Goal: Task Accomplishment & Management: Manage account settings

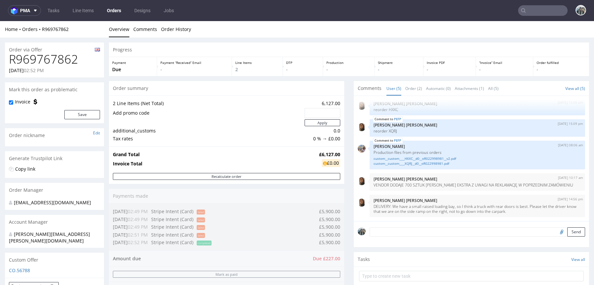
click at [48, 60] on h1 "R969767862" at bounding box center [54, 59] width 91 height 13
copy h1 "R969767862"
drag, startPoint x: 48, startPoint y: 34, endPoint x: 41, endPoint y: 29, distance: 8.5
click at [41, 29] on div "Home Orders R969767862 Overview Comments Order History" at bounding box center [297, 29] width 594 height 17
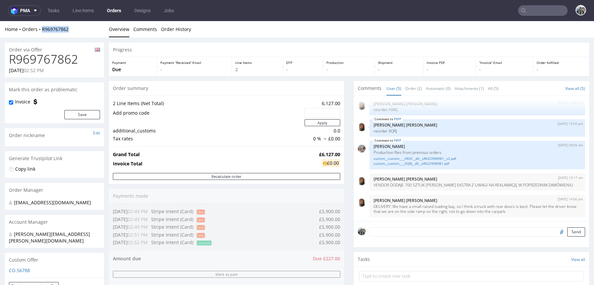
copy link "R969767862"
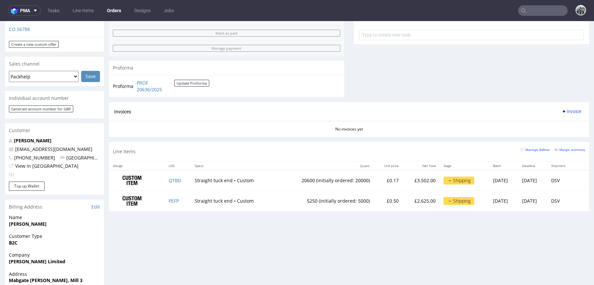
scroll to position [245, 0]
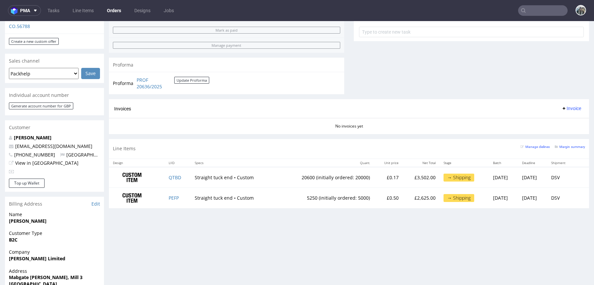
click at [39, 152] on span "+447906084147" at bounding box center [32, 155] width 46 height 6
copy p "447906084147 United"
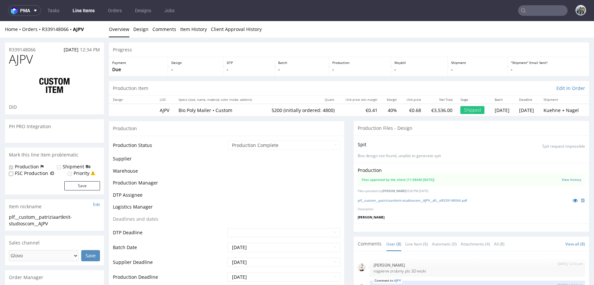
scroll to position [166, 0]
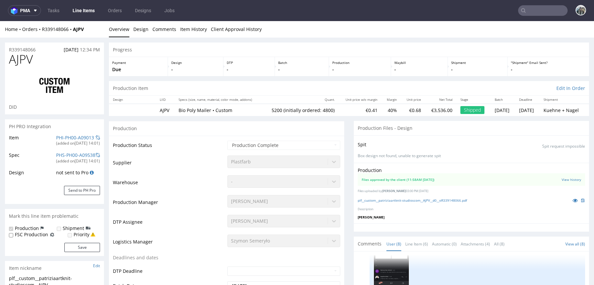
click at [19, 60] on span "AJPV" at bounding box center [21, 59] width 24 height 13
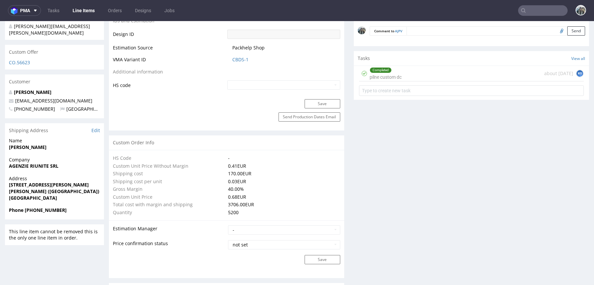
scroll to position [337, 0]
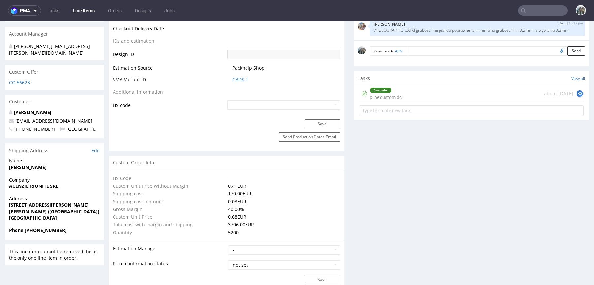
drag, startPoint x: 78, startPoint y: 117, endPoint x: 0, endPoint y: 117, distance: 77.6
drag, startPoint x: 77, startPoint y: 115, endPoint x: 2, endPoint y: 115, distance: 74.6
copy span "[EMAIL_ADDRESS][DOMAIN_NAME]"
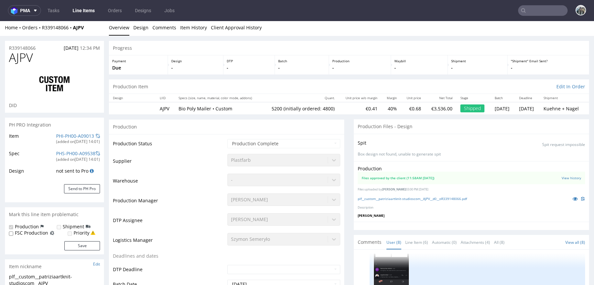
scroll to position [0, 0]
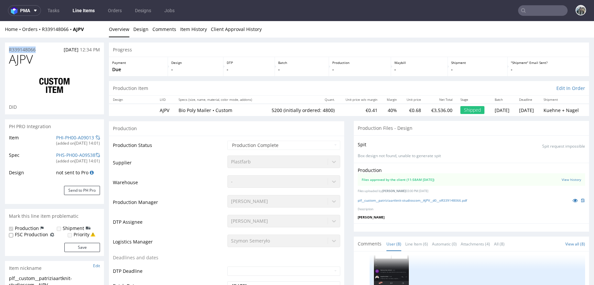
drag, startPoint x: 40, startPoint y: 50, endPoint x: 4, endPoint y: 50, distance: 36.6
copy p "R339148066"
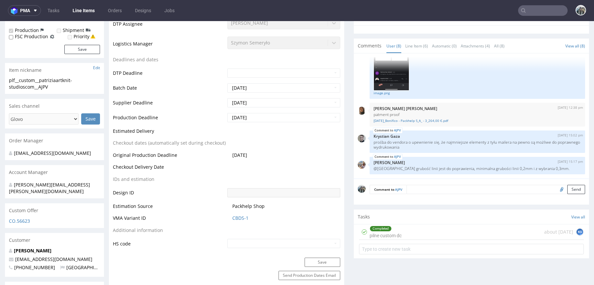
scroll to position [228, 0]
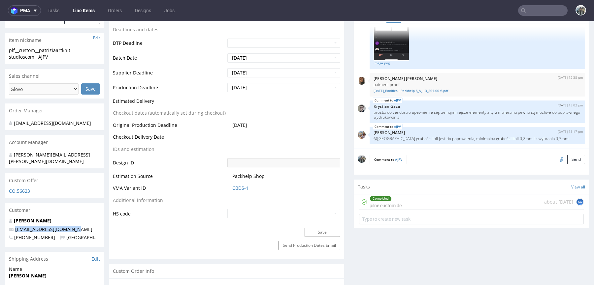
drag, startPoint x: 76, startPoint y: 225, endPoint x: 0, endPoint y: 223, distance: 75.6
copy span "[EMAIL_ADDRESS][DOMAIN_NAME]"
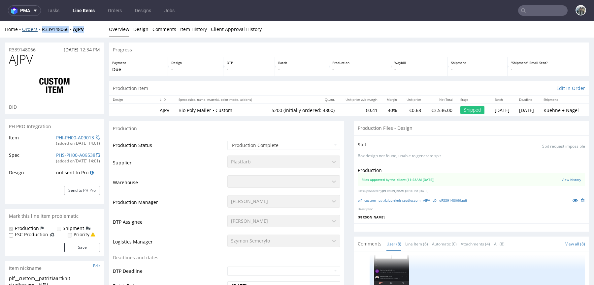
drag, startPoint x: 46, startPoint y: 33, endPoint x: 41, endPoint y: 31, distance: 5.5
click at [41, 31] on div "Home Orders R339148066 AJPV Overview Design Comments Item History Client Approv…" at bounding box center [297, 29] width 594 height 17
copy div "R339148066 AJPV"
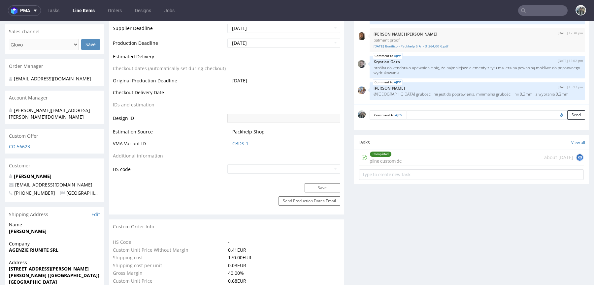
scroll to position [277, 0]
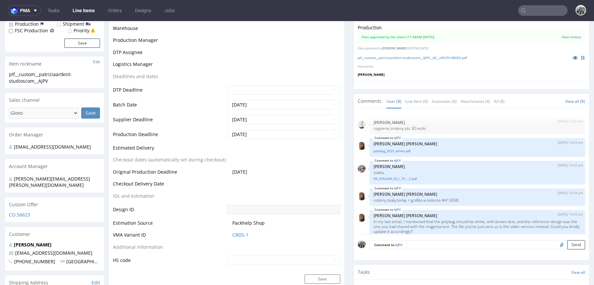
scroll to position [166, 0]
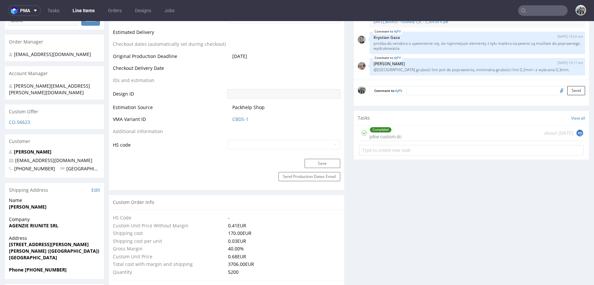
click at [38, 166] on span "+393914823659" at bounding box center [32, 169] width 46 height 6
copy p "393914823659 Italy"
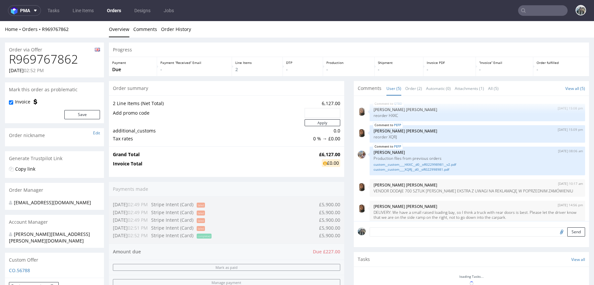
scroll to position [6, 0]
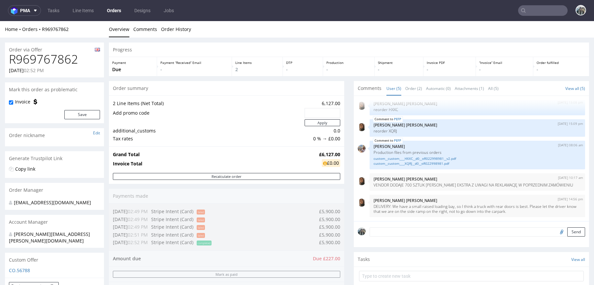
click at [52, 61] on h1 "R969767862" at bounding box center [54, 59] width 91 height 13
copy h1 "R969767862"
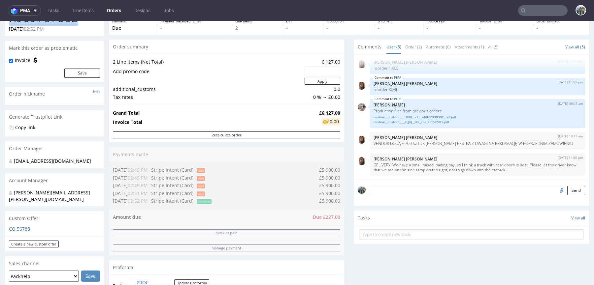
scroll to position [228, 0]
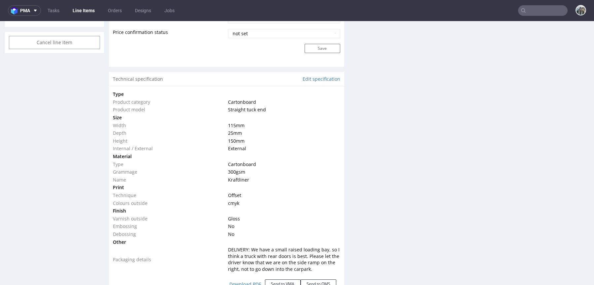
scroll to position [830, 0]
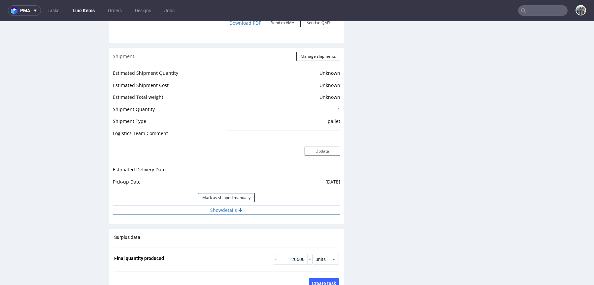
click at [206, 214] on button "Show details" at bounding box center [226, 210] width 227 height 9
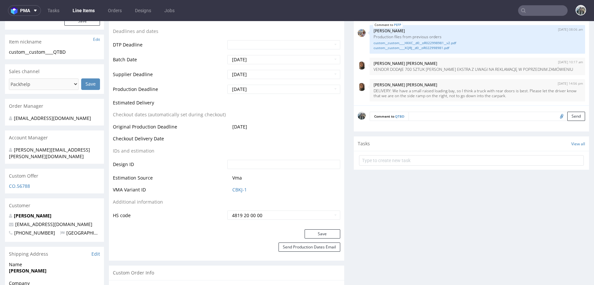
scroll to position [225, 0]
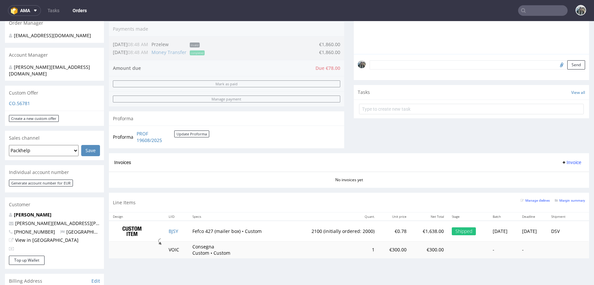
scroll to position [13, 0]
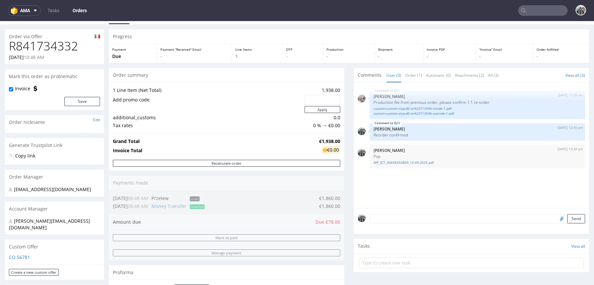
click at [56, 48] on h1 "R841734332" at bounding box center [54, 46] width 91 height 13
copy h1 "R841734332"
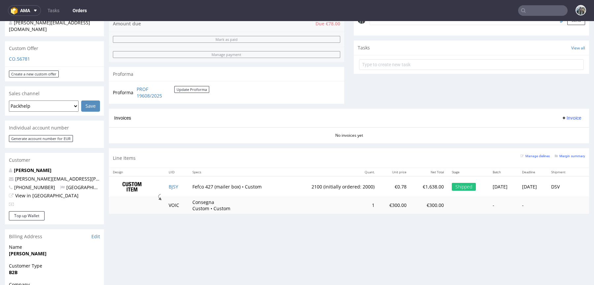
scroll to position [215, 0]
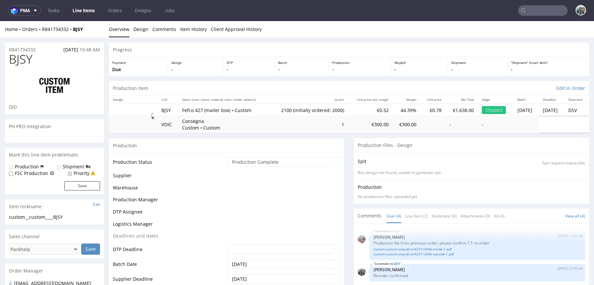
scroll to position [3, 0]
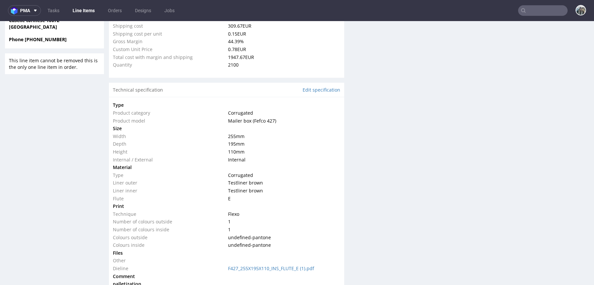
type input "2100"
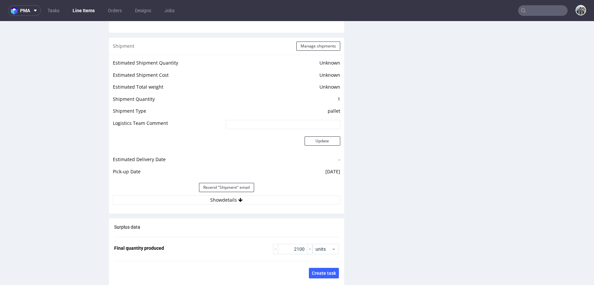
scroll to position [1022, 0]
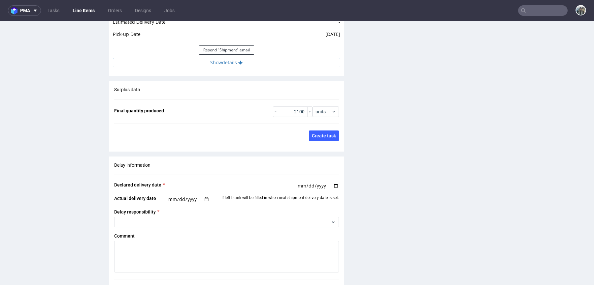
click at [193, 65] on button "Show details" at bounding box center [226, 62] width 227 height 9
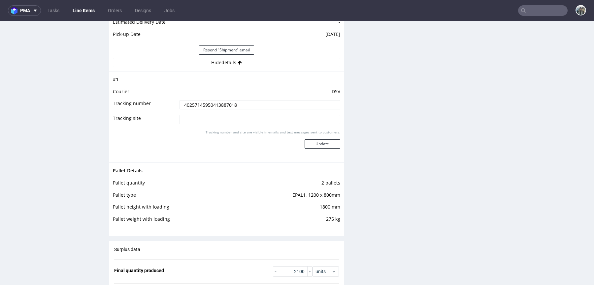
click at [195, 104] on input "40257145950413887018" at bounding box center [260, 104] width 161 height 9
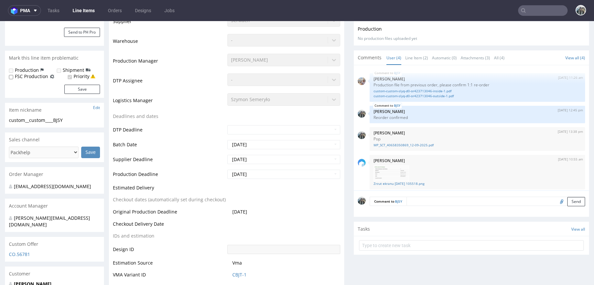
scroll to position [0, 0]
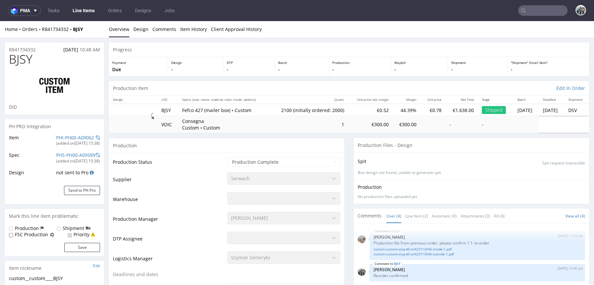
click at [274, 112] on td "2100 (initially ordered: 2000)" at bounding box center [308, 110] width 79 height 12
drag, startPoint x: 333, startPoint y: 110, endPoint x: 263, endPoint y: 110, distance: 70.0
click at [263, 110] on tr "BJSY Fefco 427 (mailer box) • Custom 2100 (initially ordered: 2000) €0.52 44.39…" at bounding box center [349, 110] width 480 height 12
copy tr "Fefco 427 (mailer box) • Custom 2100 (initially ordered: 2000)"
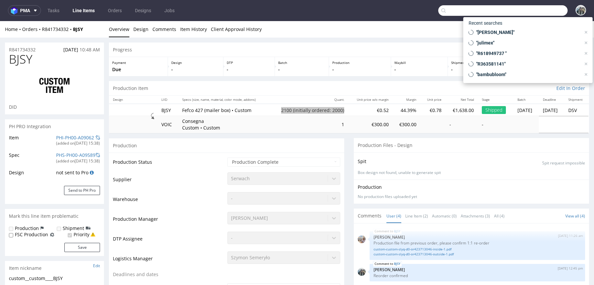
click at [543, 14] on input "text" at bounding box center [502, 10] width 129 height 11
paste input "cheekicollection"
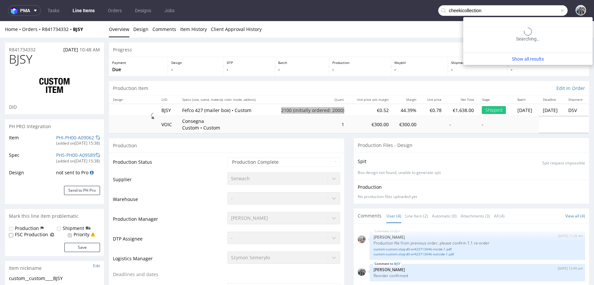
type input "cheekicollection"
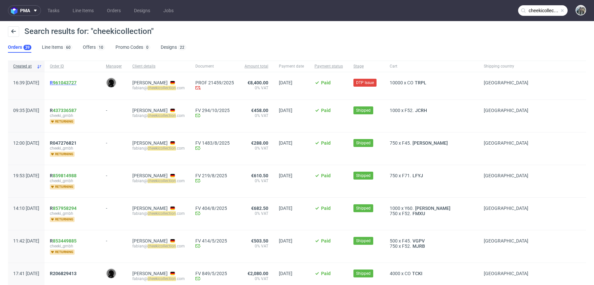
click at [77, 81] on span "R 961043727" at bounding box center [63, 82] width 27 height 5
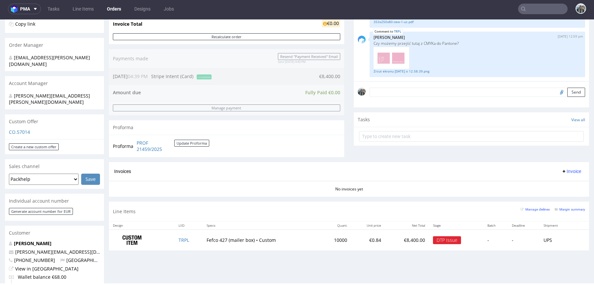
scroll to position [145, 0]
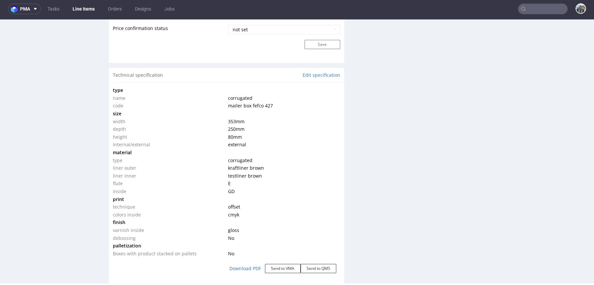
scroll to position [592, 0]
drag, startPoint x: 235, startPoint y: 229, endPoint x: 232, endPoint y: 222, distance: 7.6
click at [232, 222] on tbody "type name corrugated code mailer box fefco 427 size width 353 mm depth 250 mm h…" at bounding box center [226, 170] width 227 height 171
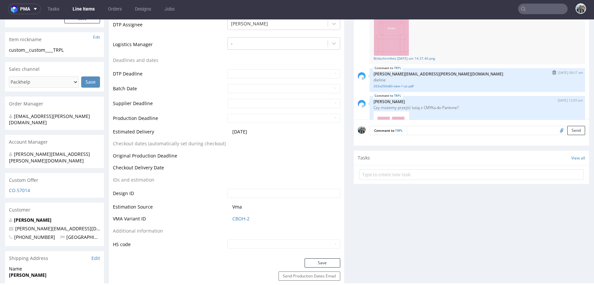
scroll to position [205, 0]
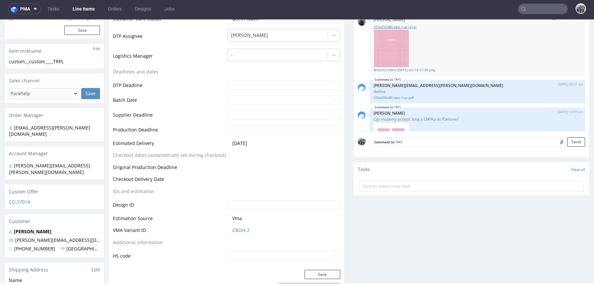
click at [411, 27] on link "353x250x80-zew-1-uz (2).ai" at bounding box center [478, 26] width 208 height 5
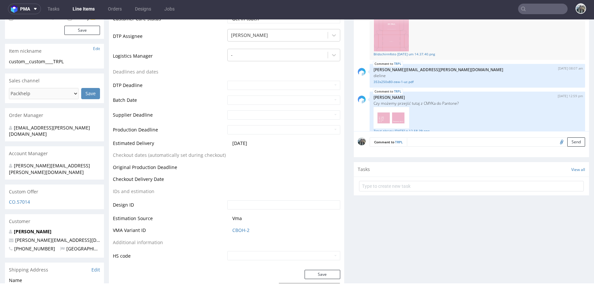
scroll to position [17, 0]
click at [394, 89] on link "TRPL" at bounding box center [397, 90] width 7 height 5
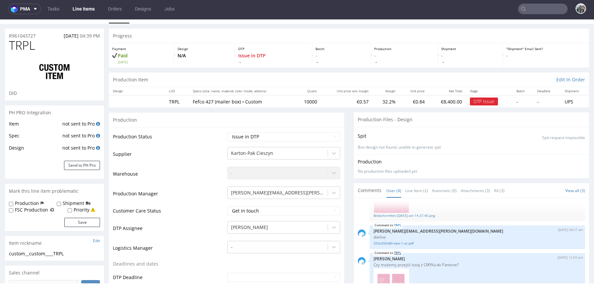
scroll to position [96, 0]
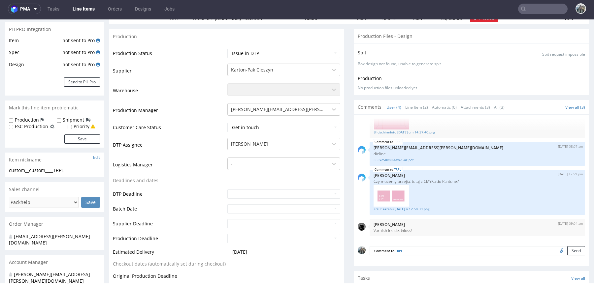
click at [556, 251] on input "file" at bounding box center [560, 251] width 9 height 9
click at [415, 249] on textarea at bounding box center [478, 261] width 216 height 28
paste textarea "Also, can the punched pieces of paper (see screenshot attached) be removed duri…"
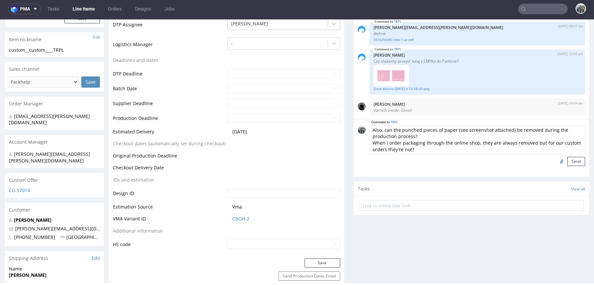
scroll to position [0, 0]
click at [388, 74] on img at bounding box center [392, 76] width 36 height 22
click at [397, 85] on img at bounding box center [392, 76] width 36 height 22
click at [402, 86] on link "Zrzut ekranu 2025-10-7 o 12.58.39.png" at bounding box center [478, 88] width 208 height 5
drag, startPoint x: 384, startPoint y: 130, endPoint x: 339, endPoint y: 131, distance: 44.6
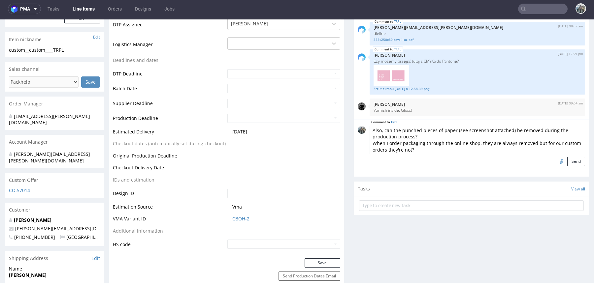
type textarea ""can the punched pieces of paper (see screenshot attached) be removed during th…"
click at [556, 160] on input "file" at bounding box center [560, 161] width 9 height 9
type input "C:\fakepath\Bildschirmfoto 2025-10-07 um 17.14.52 (1).png"
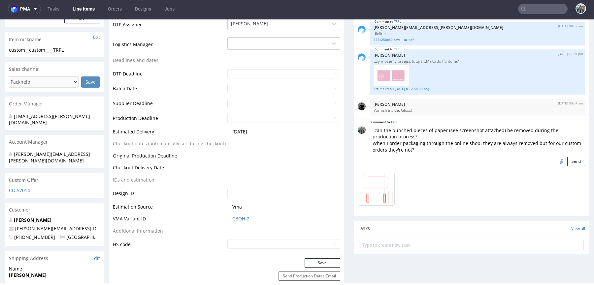
click at [429, 134] on textarea ""can the punched pieces of paper (see screenshot attached) be removed during th…" at bounding box center [478, 140] width 216 height 28
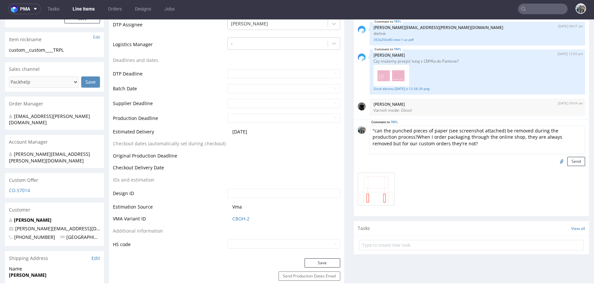
scroll to position [0, 0]
click at [453, 147] on textarea ""can the punched pieces of paper (see screenshot attached) be removed during th…" at bounding box center [478, 140] width 216 height 28
type textarea ""can the punched pieces of paper (see screenshot attached) be removed during th…"
click at [567, 160] on button "Send" at bounding box center [576, 161] width 18 height 9
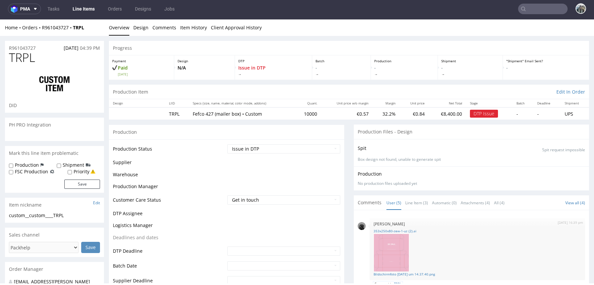
scroll to position [84, 0]
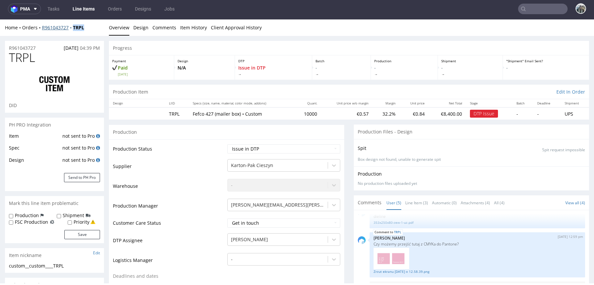
drag, startPoint x: 76, startPoint y: 33, endPoint x: 71, endPoint y: 30, distance: 5.9
click at [71, 30] on div "Home Orders R961043727 TRPL Overview Design Comments Item History Client Approv…" at bounding box center [297, 27] width 594 height 17
copy strong "TRPL"
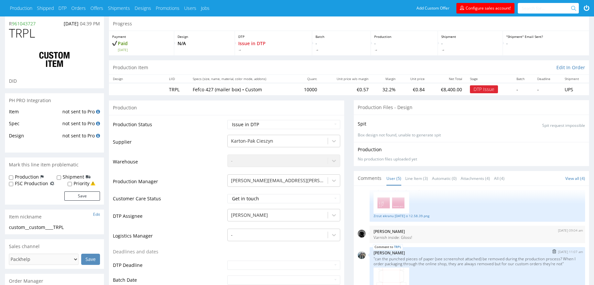
scroll to position [29, 0]
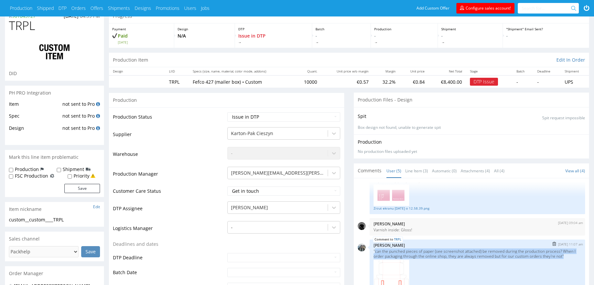
drag, startPoint x: 571, startPoint y: 254, endPoint x: 375, endPoint y: 252, distance: 196.4
click at [375, 252] on p ""can the punched pieces of paper (see screenshot attached) be removed during th…" at bounding box center [478, 254] width 208 height 10
copy p "can the punched pieces of paper (see screenshot attached) be removed during the…"
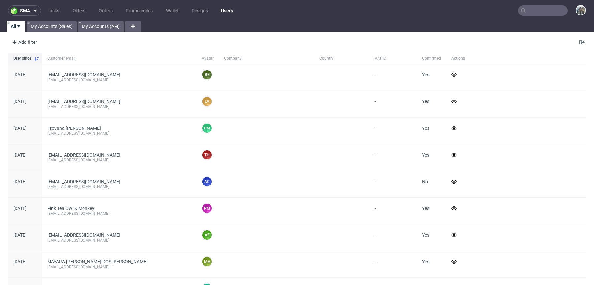
click at [523, 10] on input "text" at bounding box center [543, 10] width 50 height 11
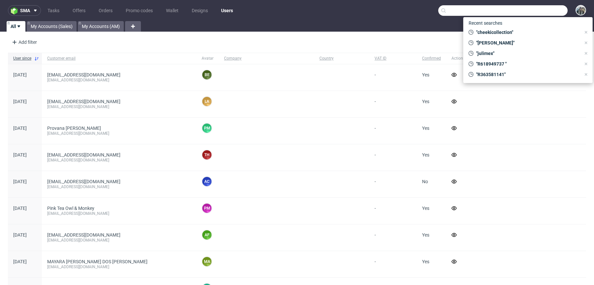
paste input "R426390069"
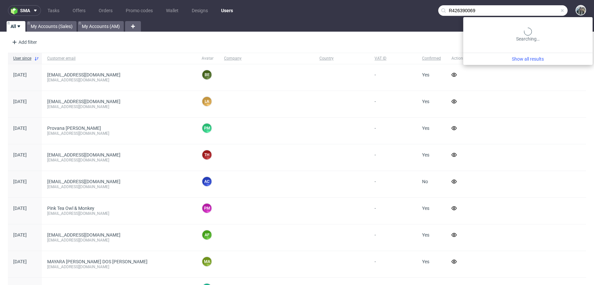
type input "R426390069"
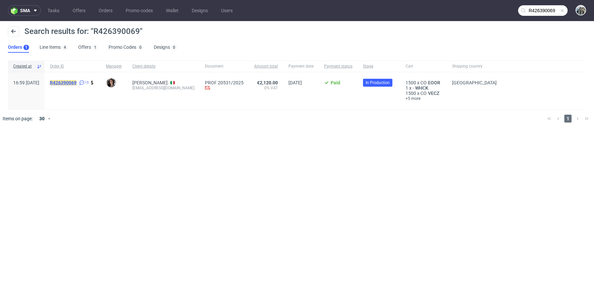
click at [77, 83] on mark "R426390069" at bounding box center [63, 82] width 27 height 5
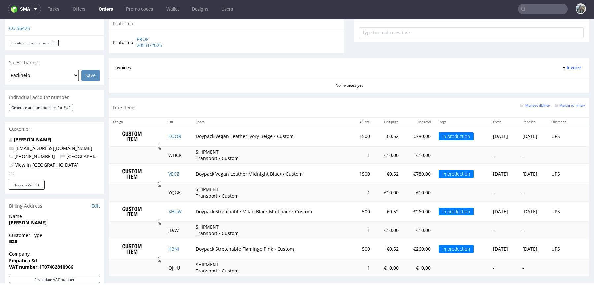
scroll to position [293, 0]
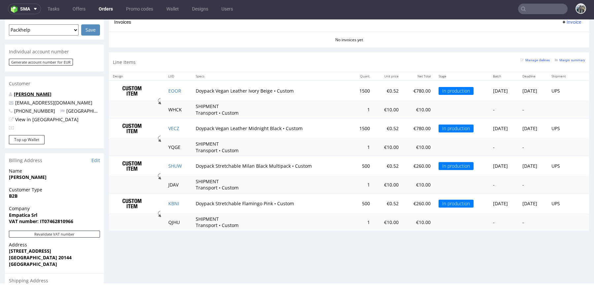
click at [37, 91] on link "[PERSON_NAME]" at bounding box center [33, 94] width 38 height 6
click at [37, 91] on div "Matteo Lai accounting@empatica.com +393755029065 Italy View in Hubspot" at bounding box center [54, 113] width 99 height 44
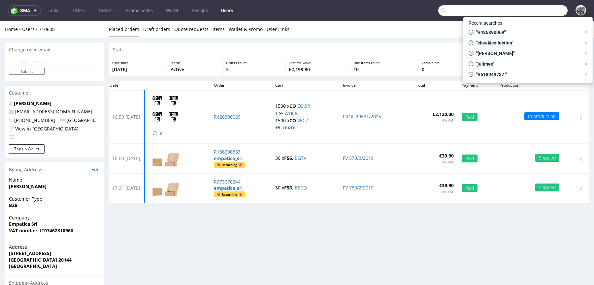
click at [534, 12] on input "text" at bounding box center [502, 10] width 129 height 11
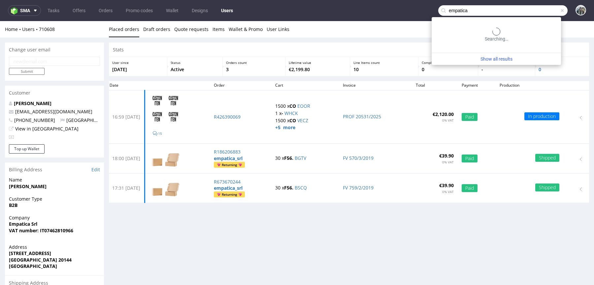
type input "empatica"
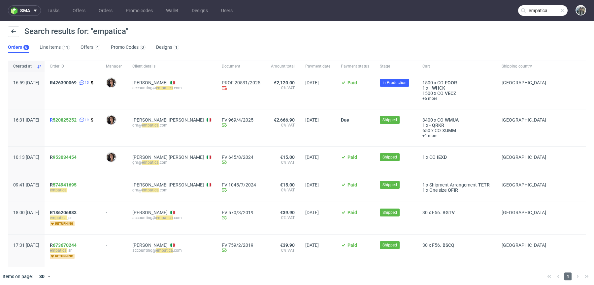
click at [77, 121] on link "520825252" at bounding box center [65, 119] width 24 height 5
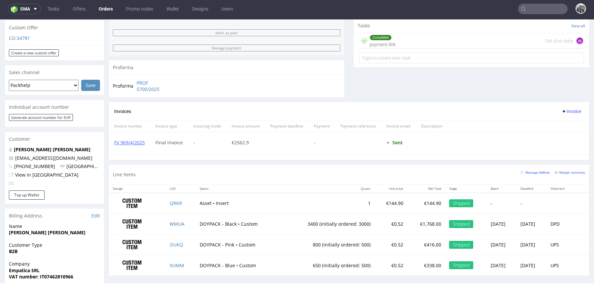
scroll to position [257, 0]
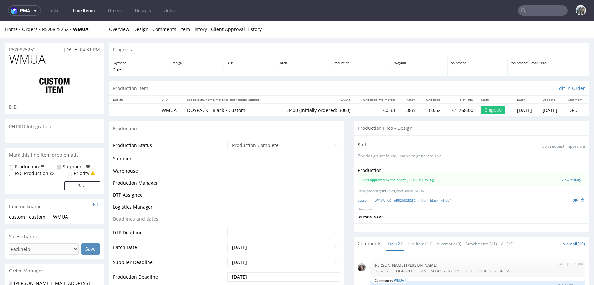
scroll to position [766, 0]
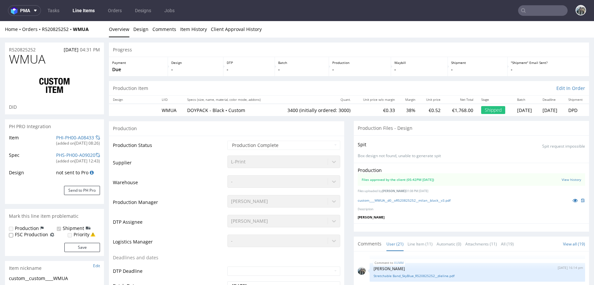
type input "3400"
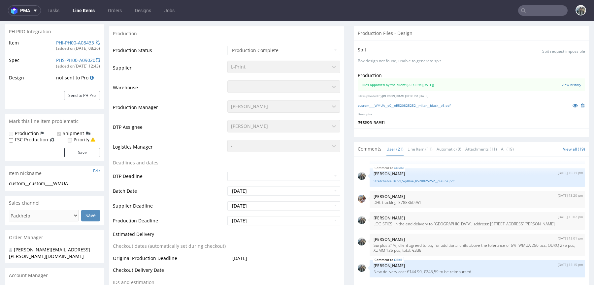
select select "in_progress"
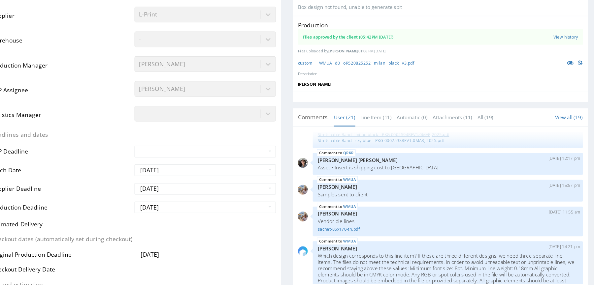
scroll to position [0, 0]
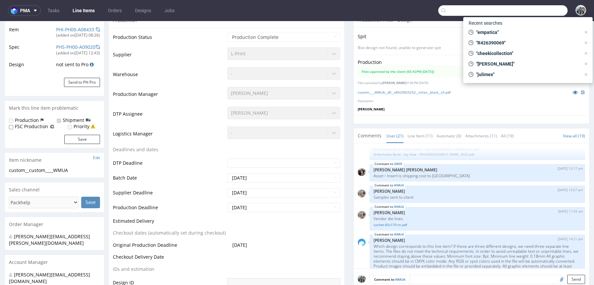
click at [528, 12] on input "text" at bounding box center [502, 10] width 129 height 11
paste input "bambubloom"
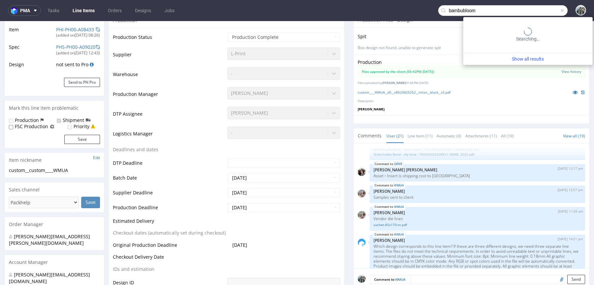
type input "bambubloom"
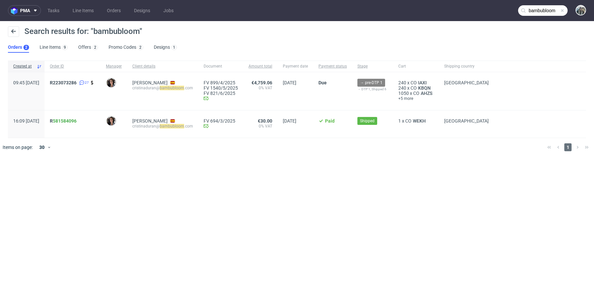
click at [76, 85] on span "R223073286 27" at bounding box center [73, 91] width 46 height 22
click at [75, 82] on span "R223073286" at bounding box center [63, 82] width 27 height 5
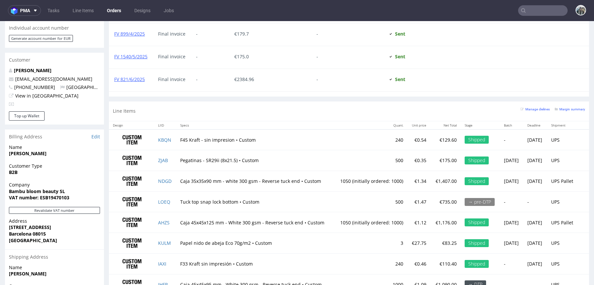
scroll to position [375, 0]
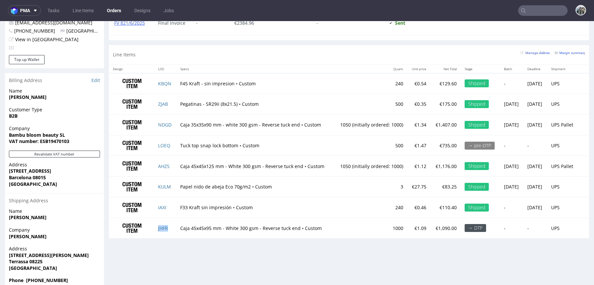
click at [173, 226] on td "JHFR" at bounding box center [165, 228] width 22 height 20
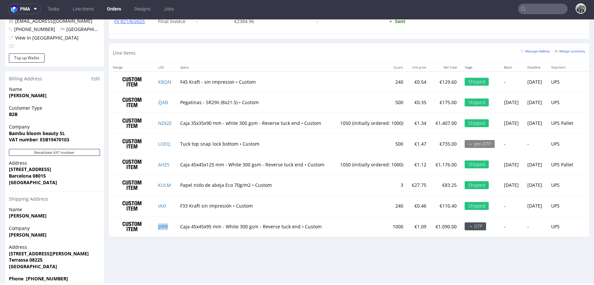
copy link "JHFR"
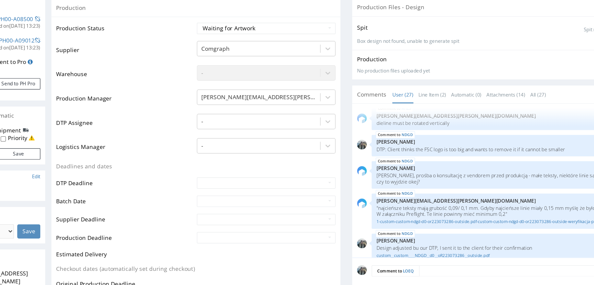
scroll to position [438, 0]
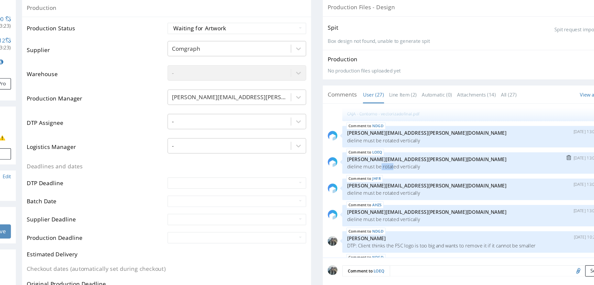
drag, startPoint x: 273, startPoint y: 132, endPoint x: 286, endPoint y: 132, distance: 12.9
click at [286, 132] on p "dieline must be rotated vertically" at bounding box center [366, 132] width 208 height 5
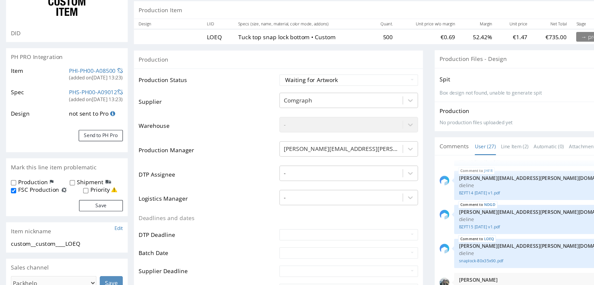
scroll to position [46, 0]
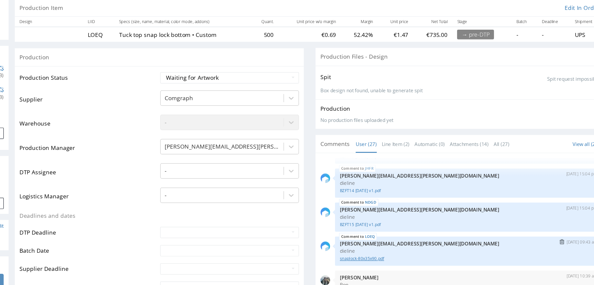
click at [274, 206] on link "snaplock-80x35x90.pdf" at bounding box center [359, 207] width 208 height 5
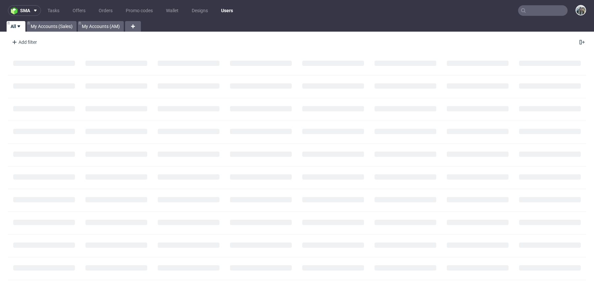
click at [538, 10] on input "text" at bounding box center [543, 10] width 50 height 11
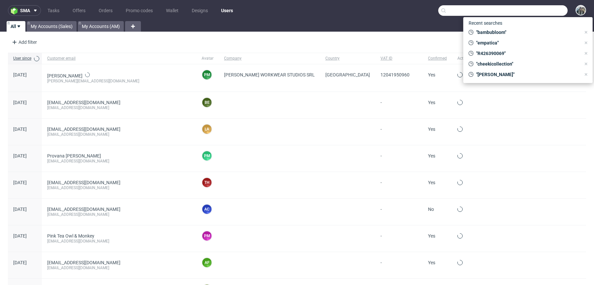
paste input "rebottled"
type input "rebottled"
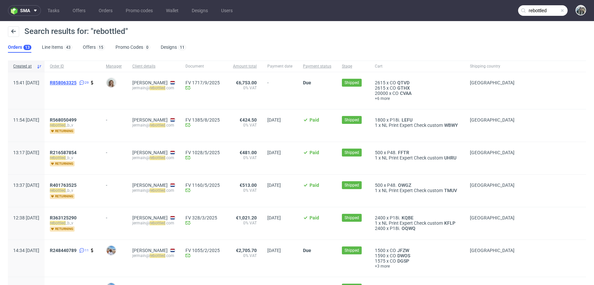
click at [77, 83] on span "R858063325" at bounding box center [63, 82] width 27 height 5
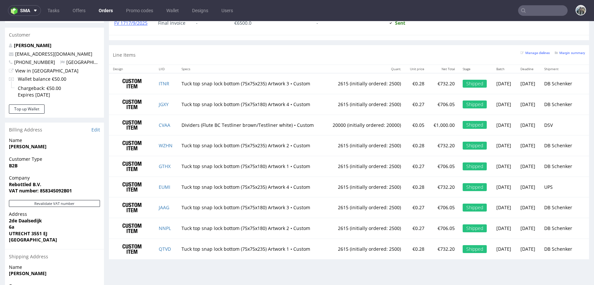
scroll to position [356, 0]
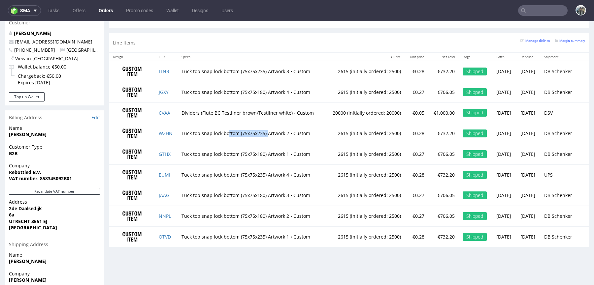
drag, startPoint x: 265, startPoint y: 128, endPoint x: 404, endPoint y: 53, distance: 157.0
click at [225, 128] on td "Tuck top snap lock bottom (75x75x235) Artwork 2 • Custom" at bounding box center [251, 133] width 147 height 21
drag, startPoint x: 208, startPoint y: 93, endPoint x: 176, endPoint y: 87, distance: 31.9
click at [178, 87] on td "Tuck top snap lock bottom (75x75x180) Artwork 4 • Custom" at bounding box center [251, 92] width 147 height 21
click at [234, 108] on td "Dividers (Flute BC Testliner brown/Testliner white) • Custom" at bounding box center [251, 113] width 147 height 21
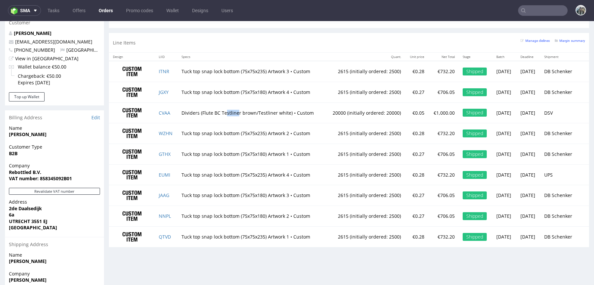
drag, startPoint x: 234, startPoint y: 108, endPoint x: 223, endPoint y: 108, distance: 10.6
click at [223, 108] on td "Dividers (Flute BC Testliner brown/Testliner white) • Custom" at bounding box center [251, 113] width 147 height 21
drag, startPoint x: 183, startPoint y: 94, endPoint x: 195, endPoint y: 94, distance: 12.5
click at [195, 94] on td "Tuck top snap lock bottom (75x75x180) Artwork 4 • Custom" at bounding box center [251, 92] width 147 height 21
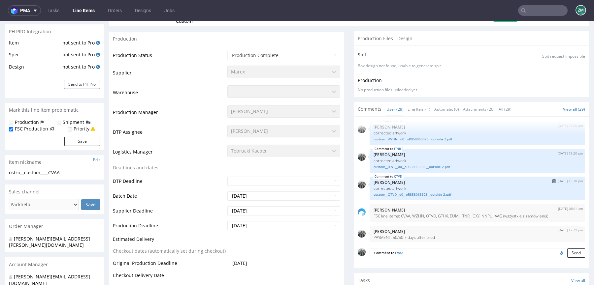
scroll to position [110, 0]
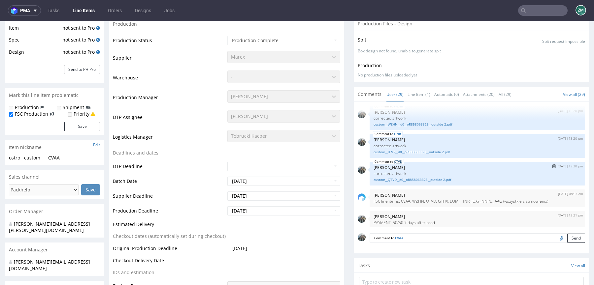
click at [395, 159] on link "QTVD" at bounding box center [398, 161] width 8 height 5
click at [397, 159] on link "QTVD" at bounding box center [398, 161] width 8 height 5
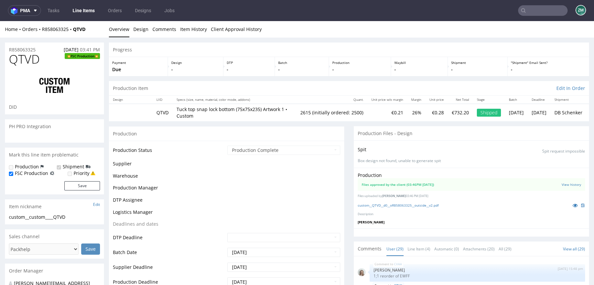
scroll to position [630, 0]
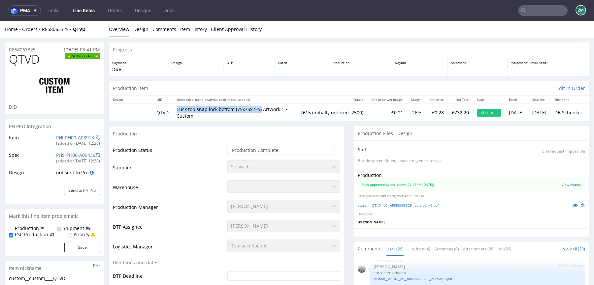
drag, startPoint x: 204, startPoint y: 115, endPoint x: 248, endPoint y: 86, distance: 52.8
click at [171, 115] on tr "QTVD Tuck top snap lock bottom (75x75x235) Artwork 1 • Custom 2615 (initially o…" at bounding box center [349, 112] width 480 height 17
copy tr "Tuck top snap lock bottom (75x75x235)"
click at [185, 120] on td "Tuck top snap lock bottom (75x75x235) Artwork 1 • Custom" at bounding box center [235, 112] width 124 height 17
drag, startPoint x: 205, startPoint y: 115, endPoint x: 176, endPoint y: 115, distance: 28.4
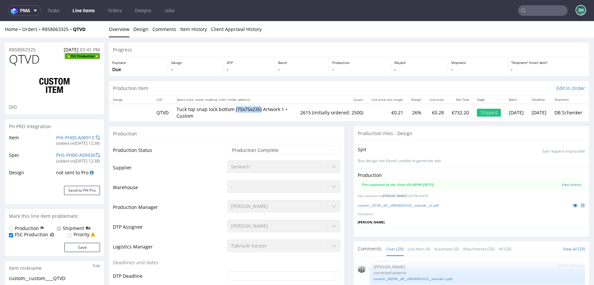
click at [176, 115] on td "Tuck top snap lock bottom (75x75x235) Artwork 1 • Custom" at bounding box center [235, 112] width 124 height 17
copy p "(75x75x235)"
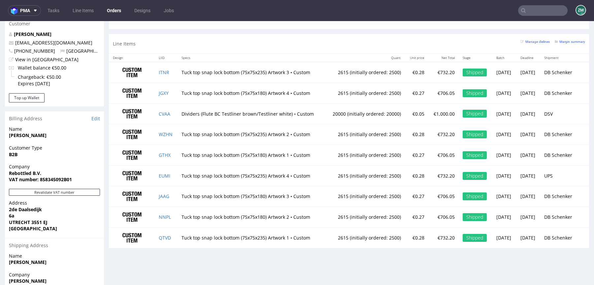
scroll to position [358, 0]
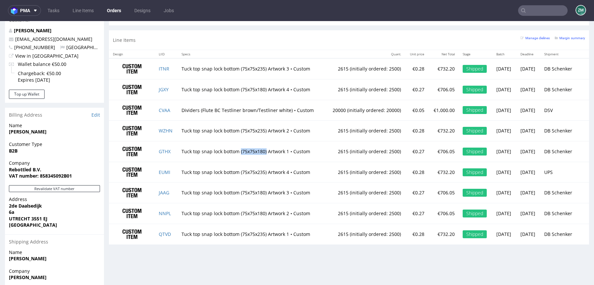
drag, startPoint x: 263, startPoint y: 149, endPoint x: 237, endPoint y: 148, distance: 26.1
click at [237, 148] on td "Tuck top snap lock bottom (75x75x180) Artwork 1 • Custom" at bounding box center [251, 151] width 147 height 21
copy td "(75x75x180)"
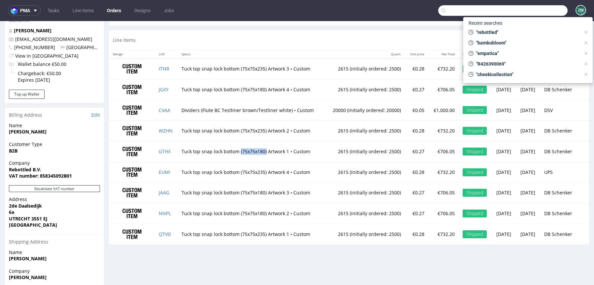
click at [541, 15] on input "text" at bounding box center [502, 10] width 129 height 11
paste input "R201252582"
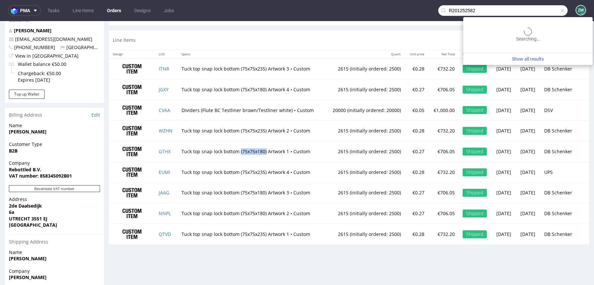
type input "R201252582"
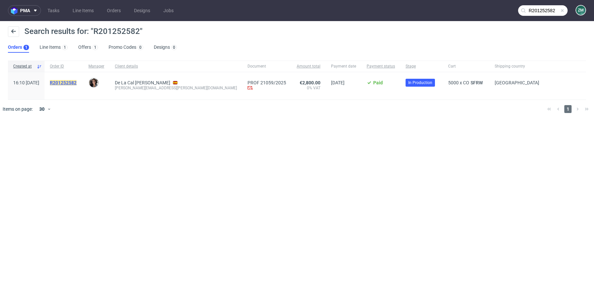
click at [77, 81] on mark "R201252582" at bounding box center [63, 82] width 27 height 5
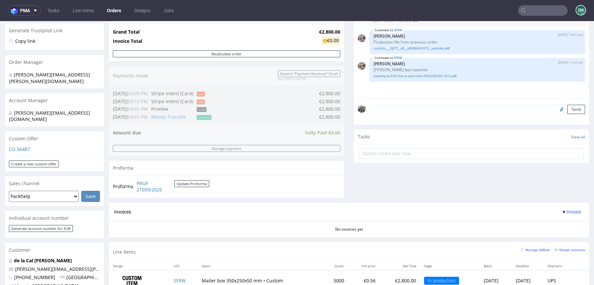
scroll to position [166, 0]
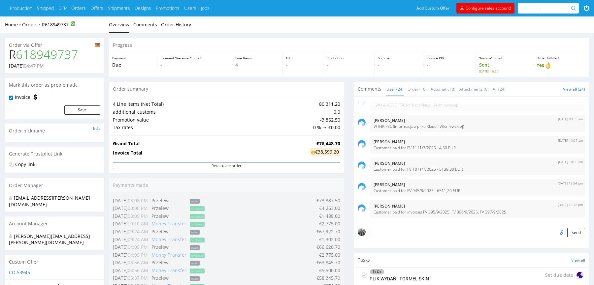
click at [11, 53] on h1 "R 618949737" at bounding box center [54, 54] width 91 height 13
copy h1 "R 618949737"
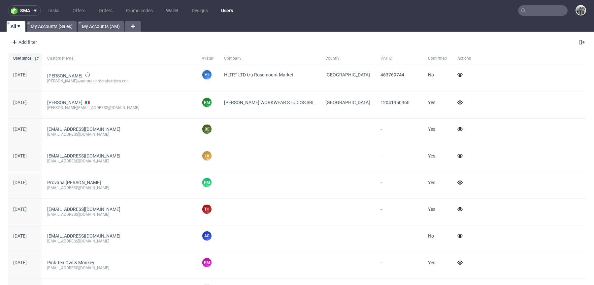
click at [543, 7] on input "text" at bounding box center [543, 10] width 50 height 11
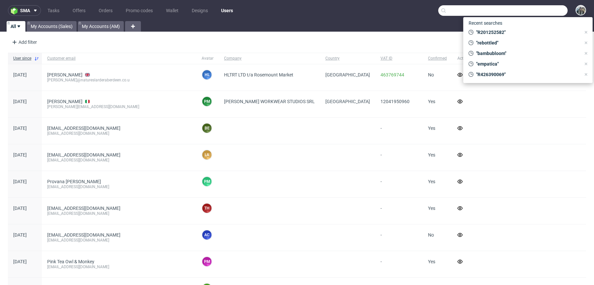
paste input "R618949737"
type input "R618949737"
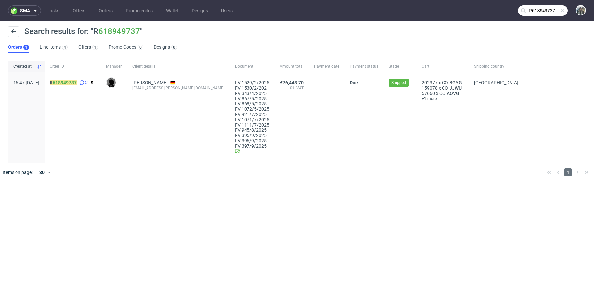
click at [69, 79] on div "R 618949737 24" at bounding box center [73, 117] width 56 height 91
click at [70, 82] on mark "R 618949737" at bounding box center [63, 82] width 27 height 5
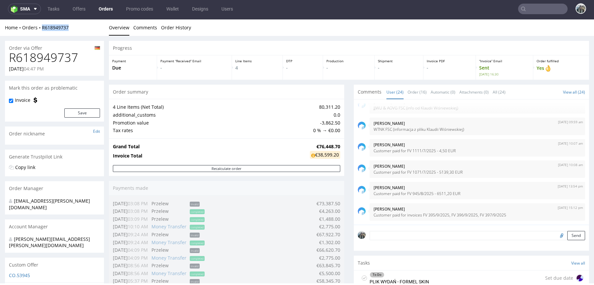
drag, startPoint x: 53, startPoint y: 33, endPoint x: 86, endPoint y: 69, distance: 49.3
click at [40, 26] on div "Home Orders R618949737 Overview Comments Order History" at bounding box center [297, 27] width 594 height 17
copy link "R618949737"
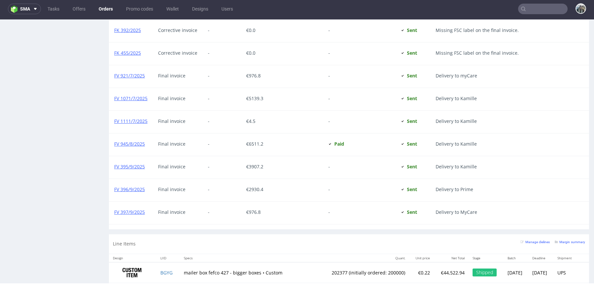
scroll to position [741, 0]
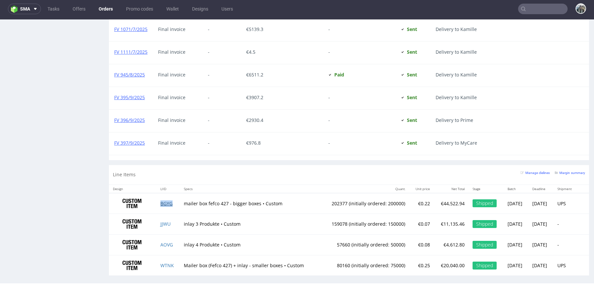
click at [163, 201] on link "BGYG" at bounding box center [166, 204] width 12 height 6
click at [163, 221] on link "JJWU" at bounding box center [165, 224] width 10 height 6
click at [166, 242] on link "AOVG" at bounding box center [166, 245] width 13 height 6
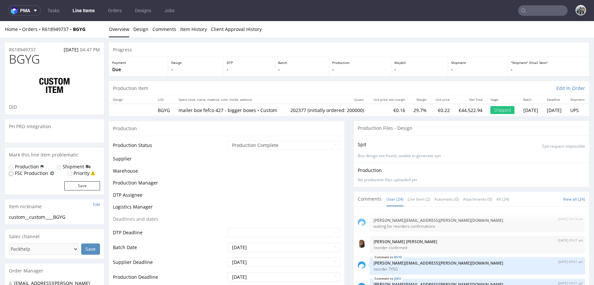
select select "in_progress"
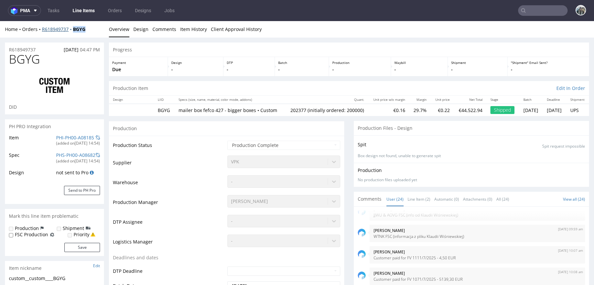
click at [71, 30] on div "Home Orders R618949737 BGYG Overview Design Comments Item History Client Approv…" at bounding box center [297, 29] width 594 height 17
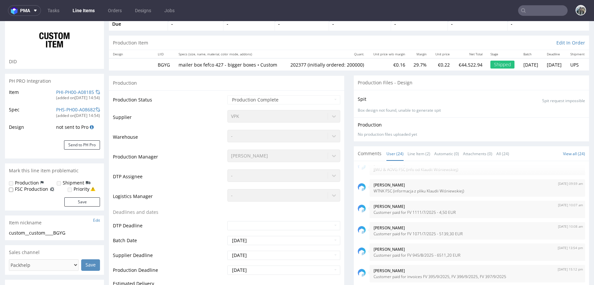
scroll to position [150, 0]
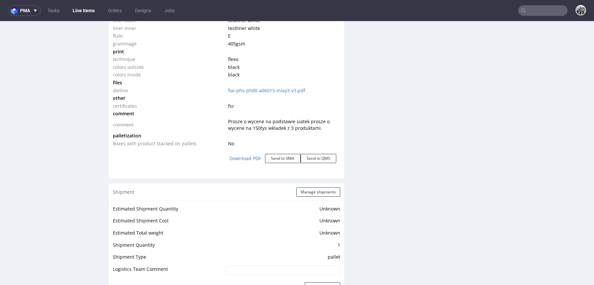
scroll to position [637, 0]
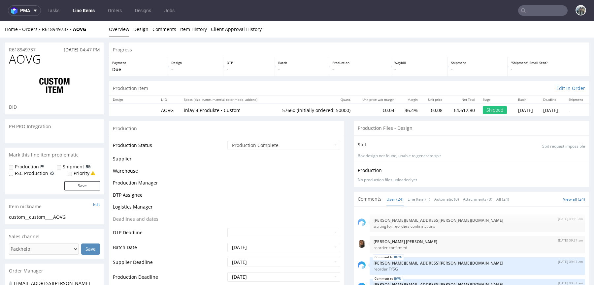
scroll to position [427, 0]
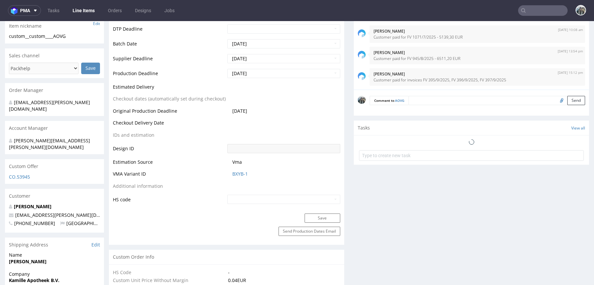
select select "in_progress"
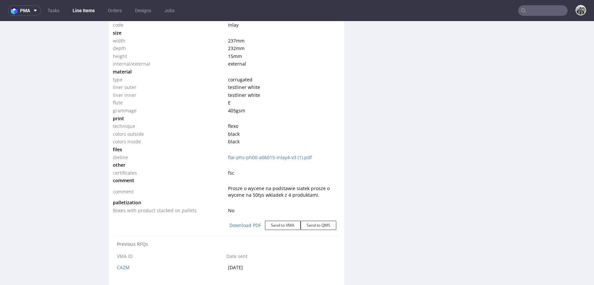
scroll to position [641, 0]
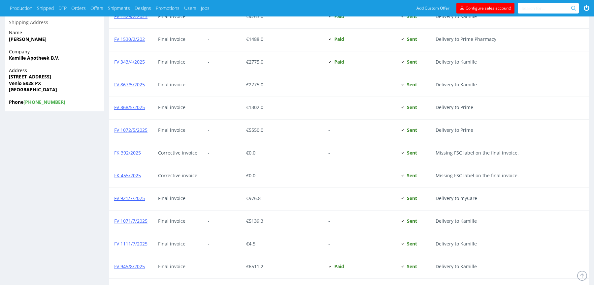
scroll to position [743, 0]
